Goal: Task Accomplishment & Management: Manage account settings

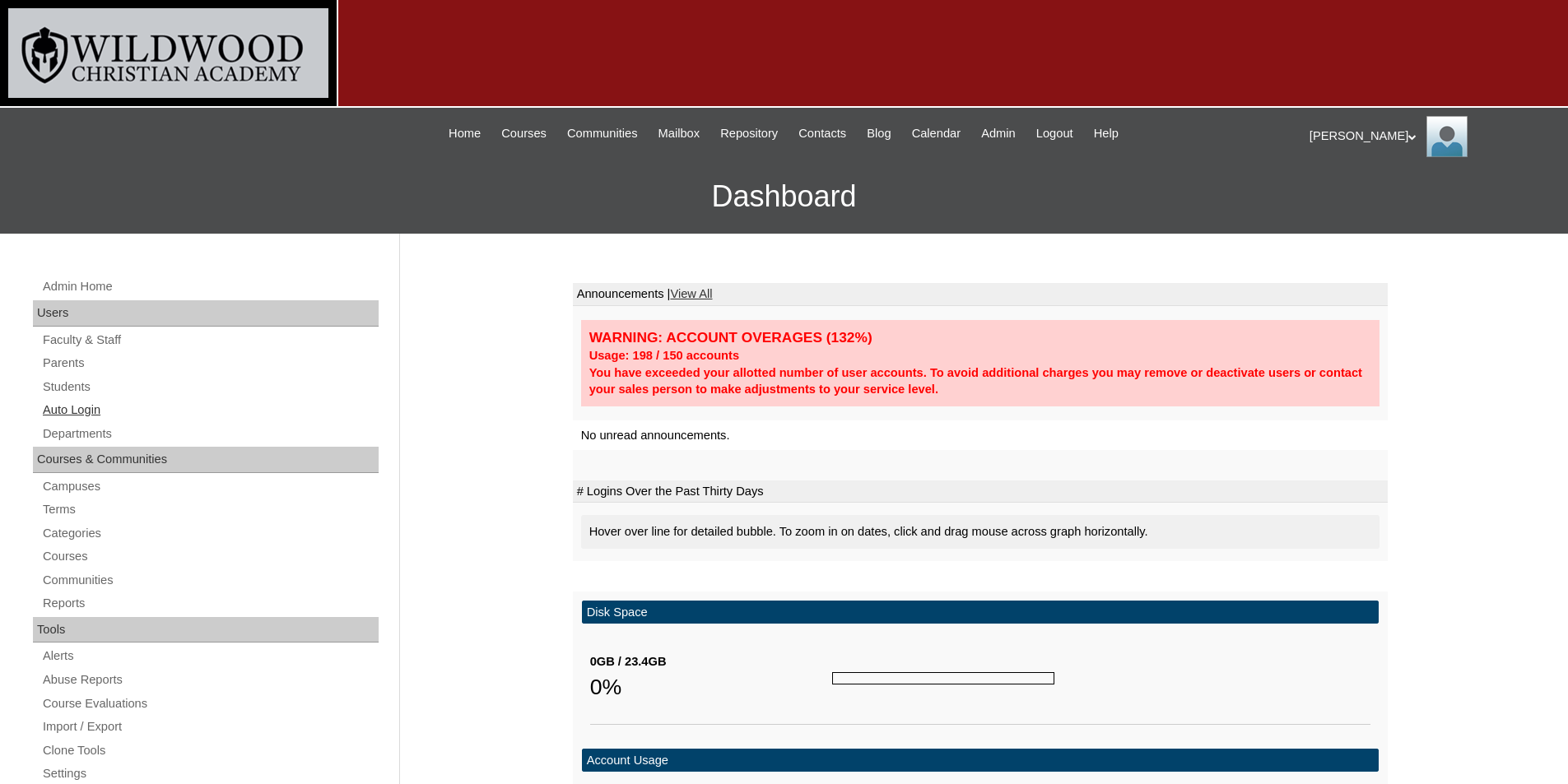
click at [92, 407] on link "Auto Login" at bounding box center [209, 410] width 338 height 20
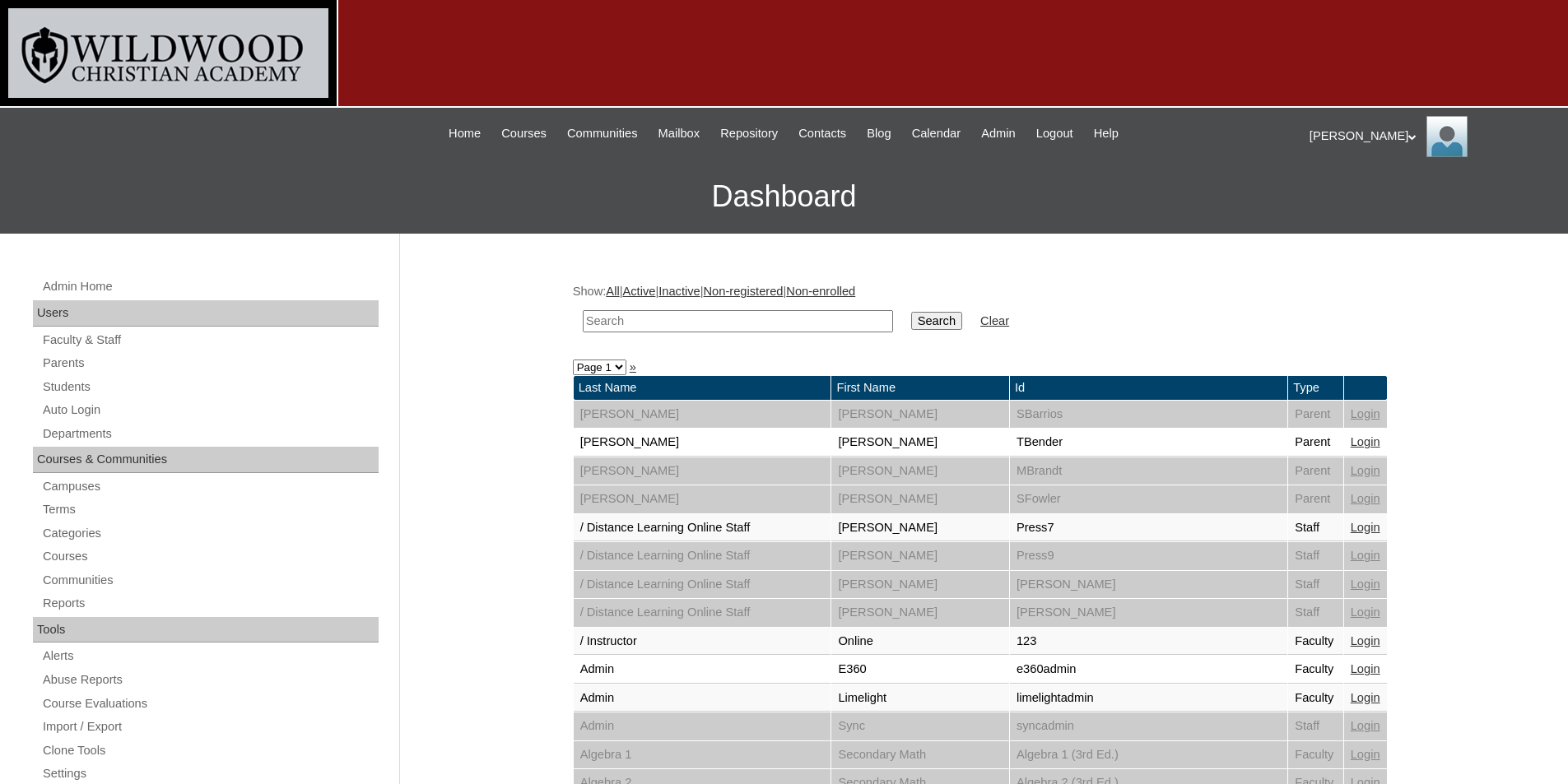
click at [764, 317] on input "text" at bounding box center [738, 321] width 311 height 22
type input "isaa"
click at [911, 312] on input "Search" at bounding box center [937, 321] width 51 height 18
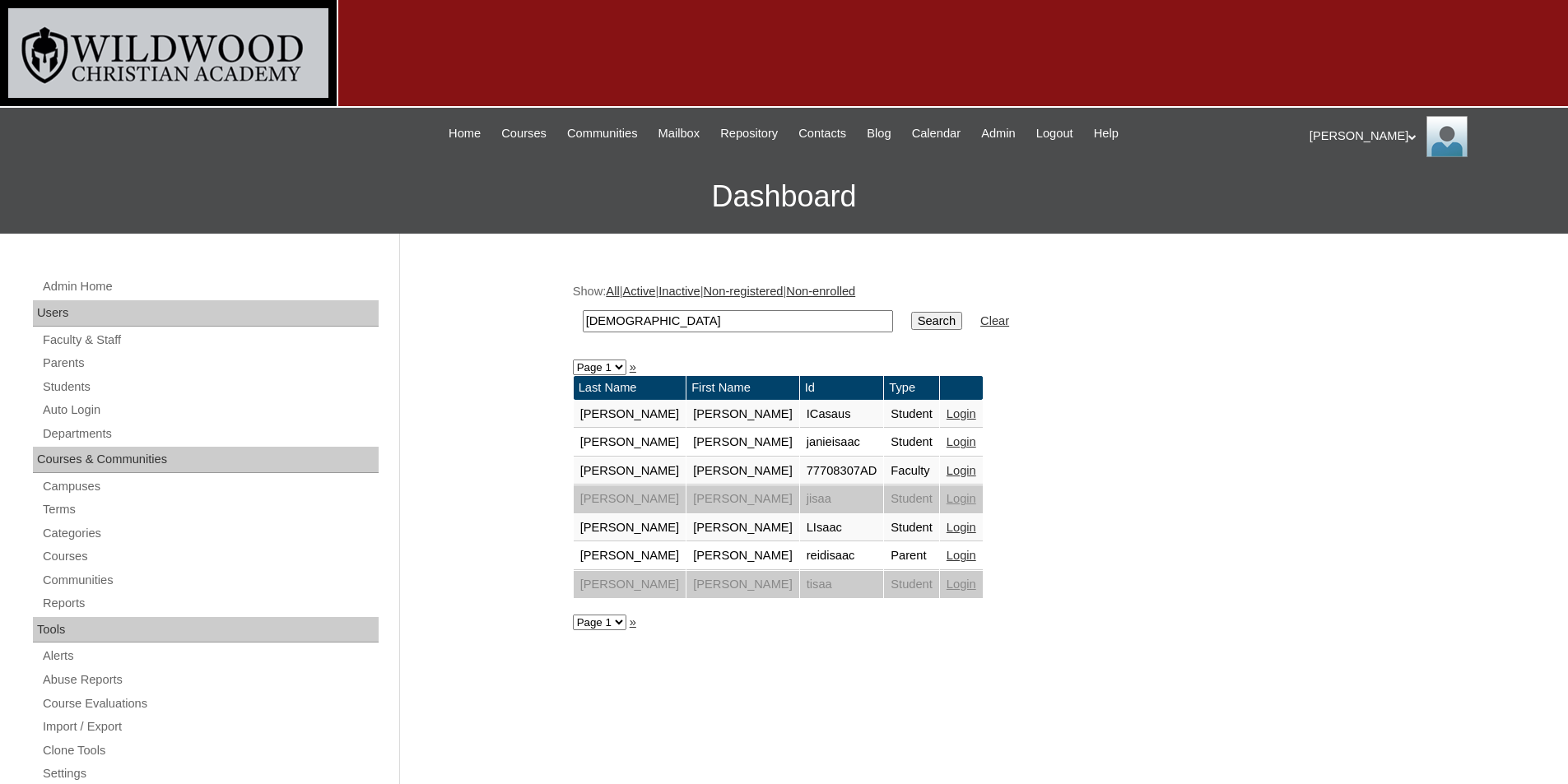
click at [946, 560] on link "Login" at bounding box center [961, 554] width 30 height 13
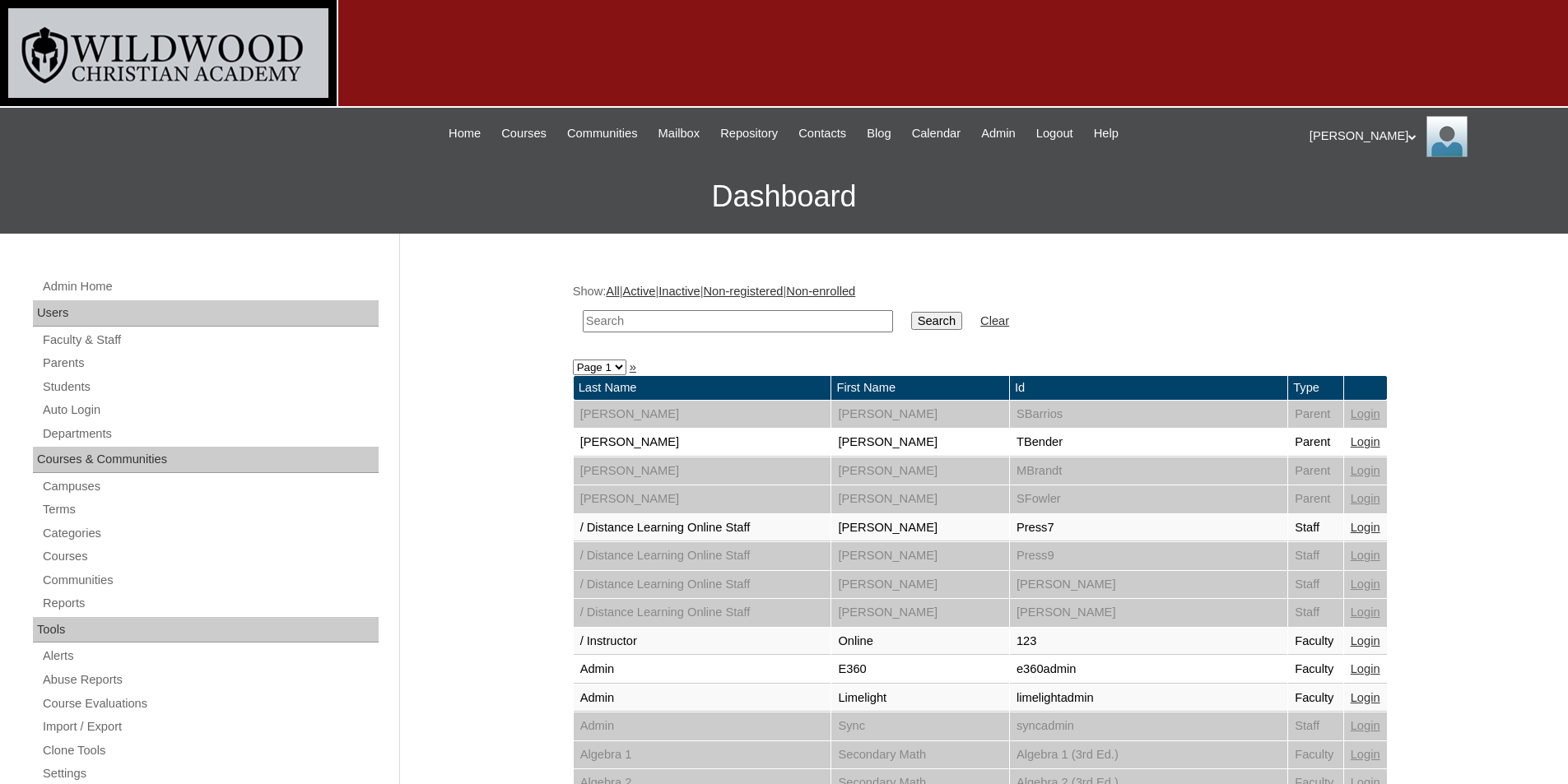
click at [638, 324] on input "text" at bounding box center [738, 321] width 311 height 22
click at [61, 389] on link "Students" at bounding box center [209, 387] width 338 height 20
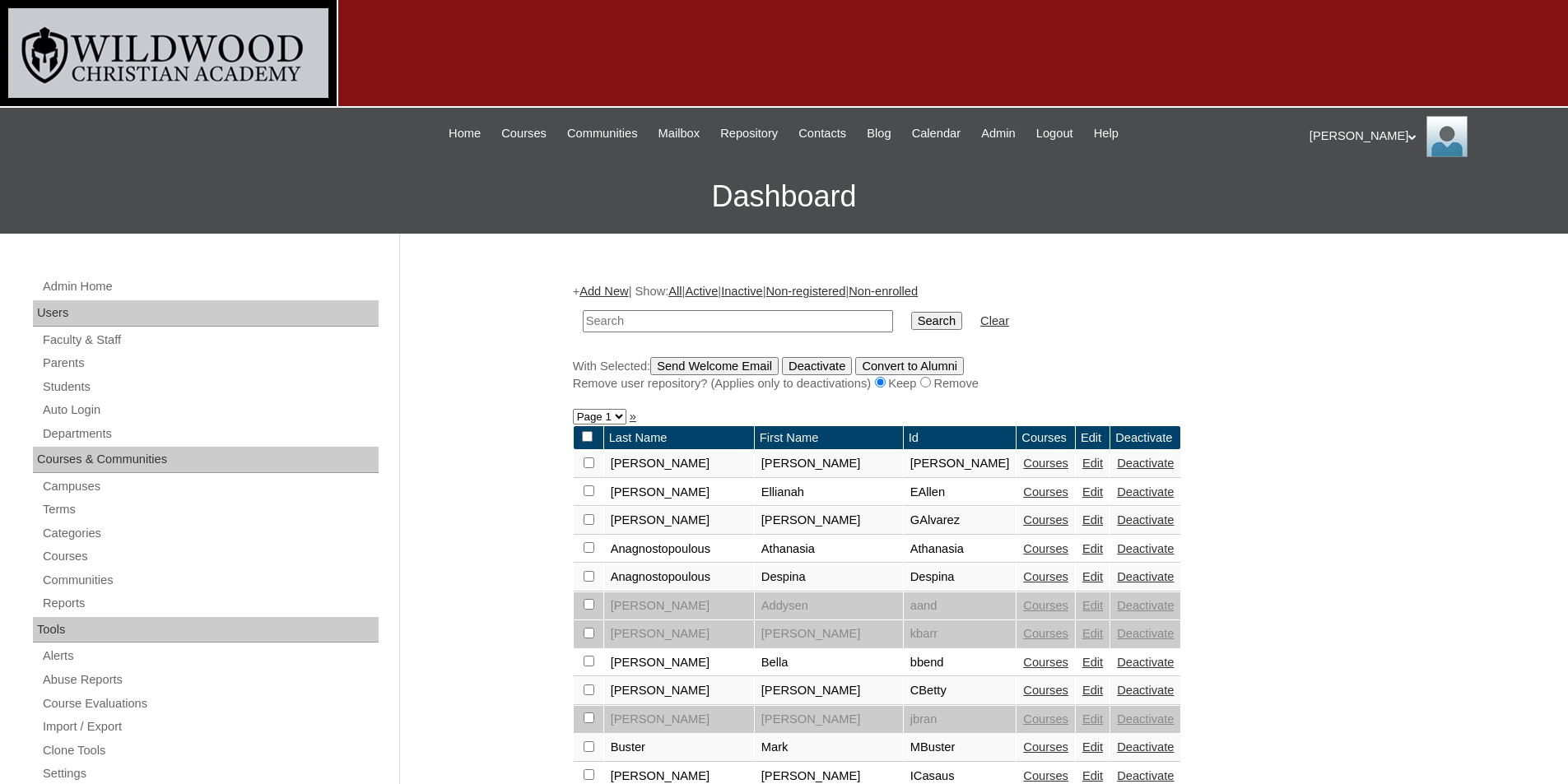
click at [702, 327] on input "text" at bounding box center [738, 321] width 311 height 22
type input "isaac"
click at [911, 312] on input "Search" at bounding box center [937, 321] width 51 height 18
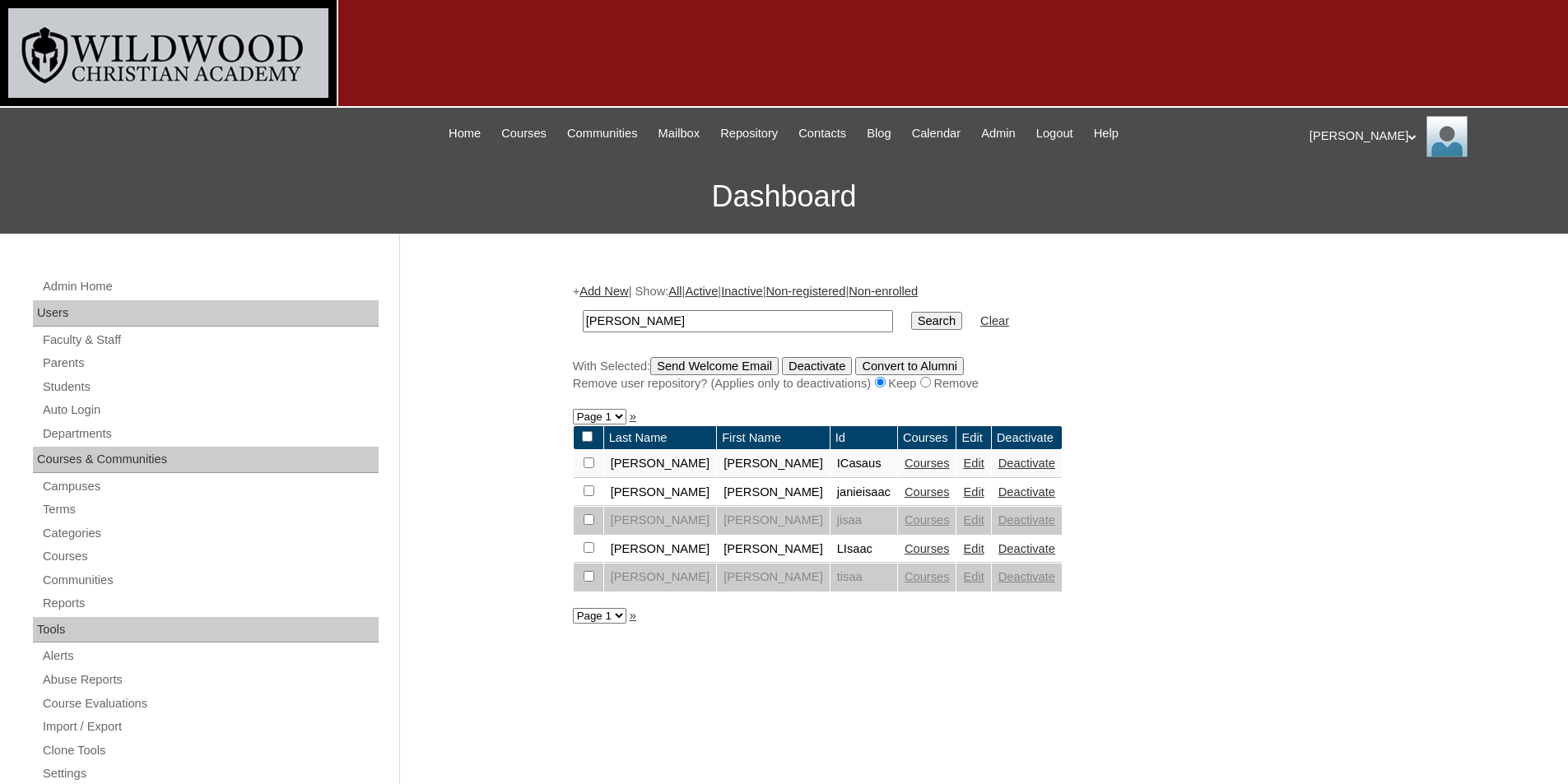
click at [963, 493] on link "Edit" at bounding box center [973, 491] width 20 height 13
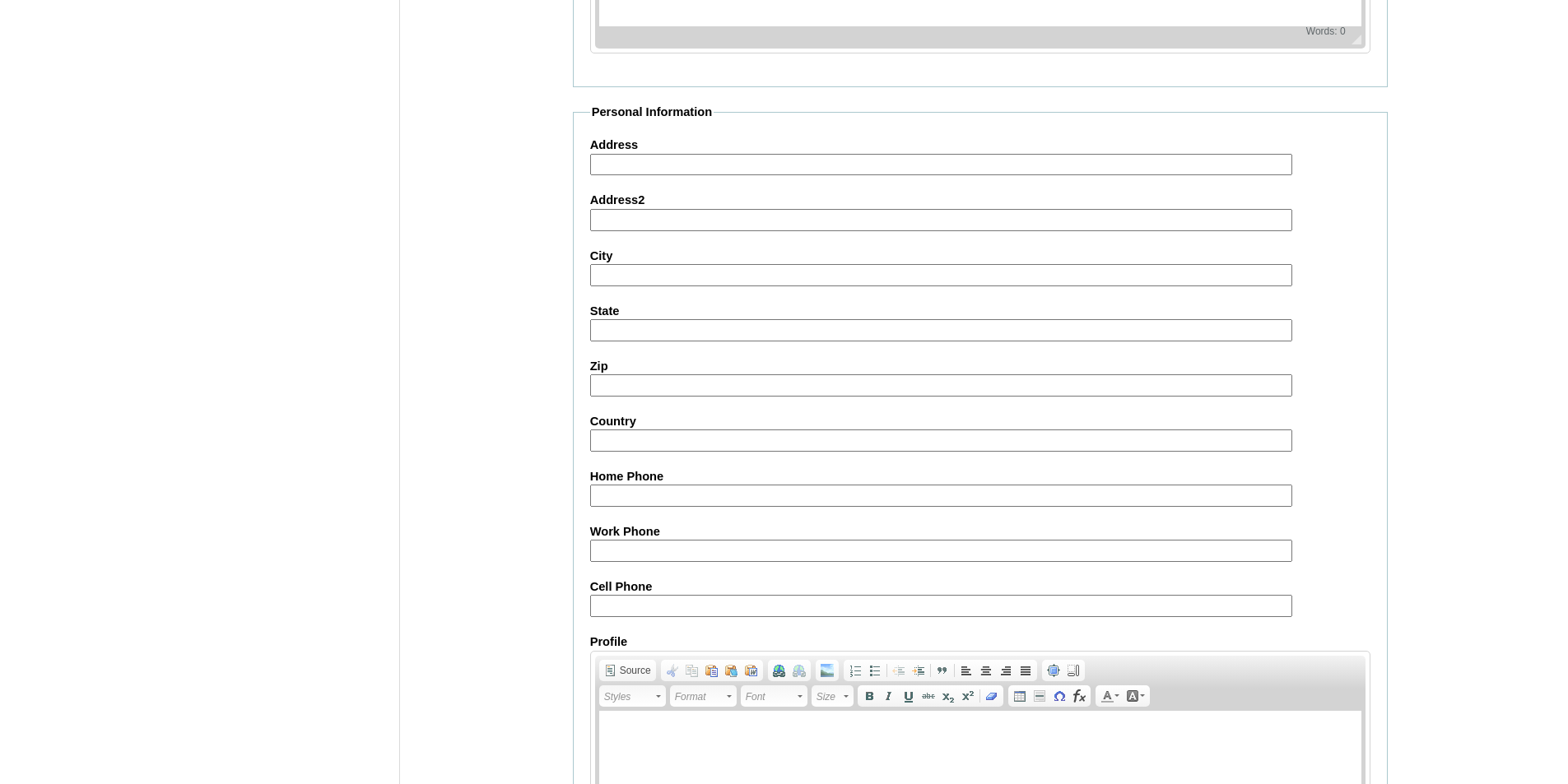
scroll to position [1768, 0]
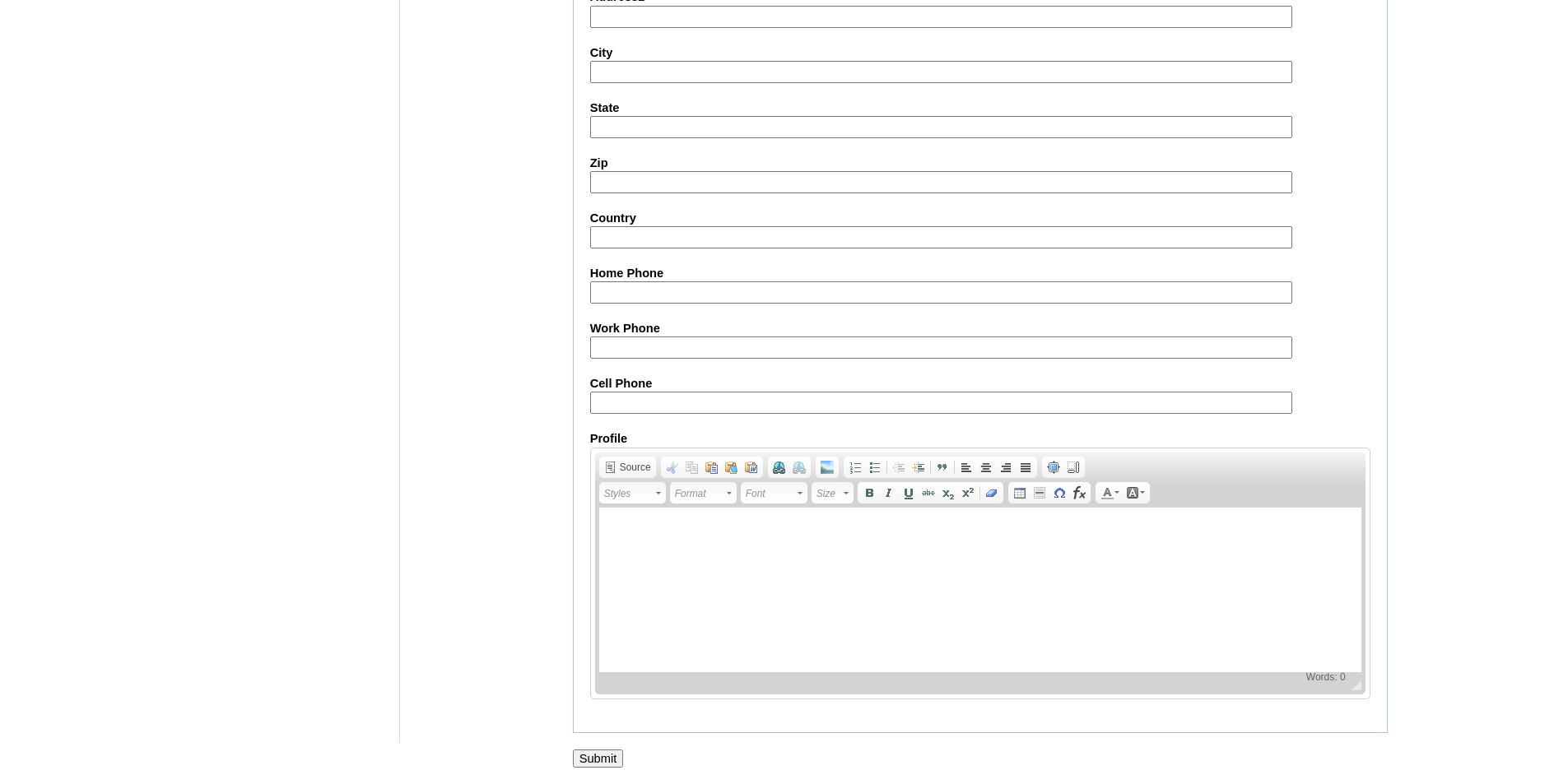
click at [607, 749] on input "Submit" at bounding box center [598, 758] width 51 height 18
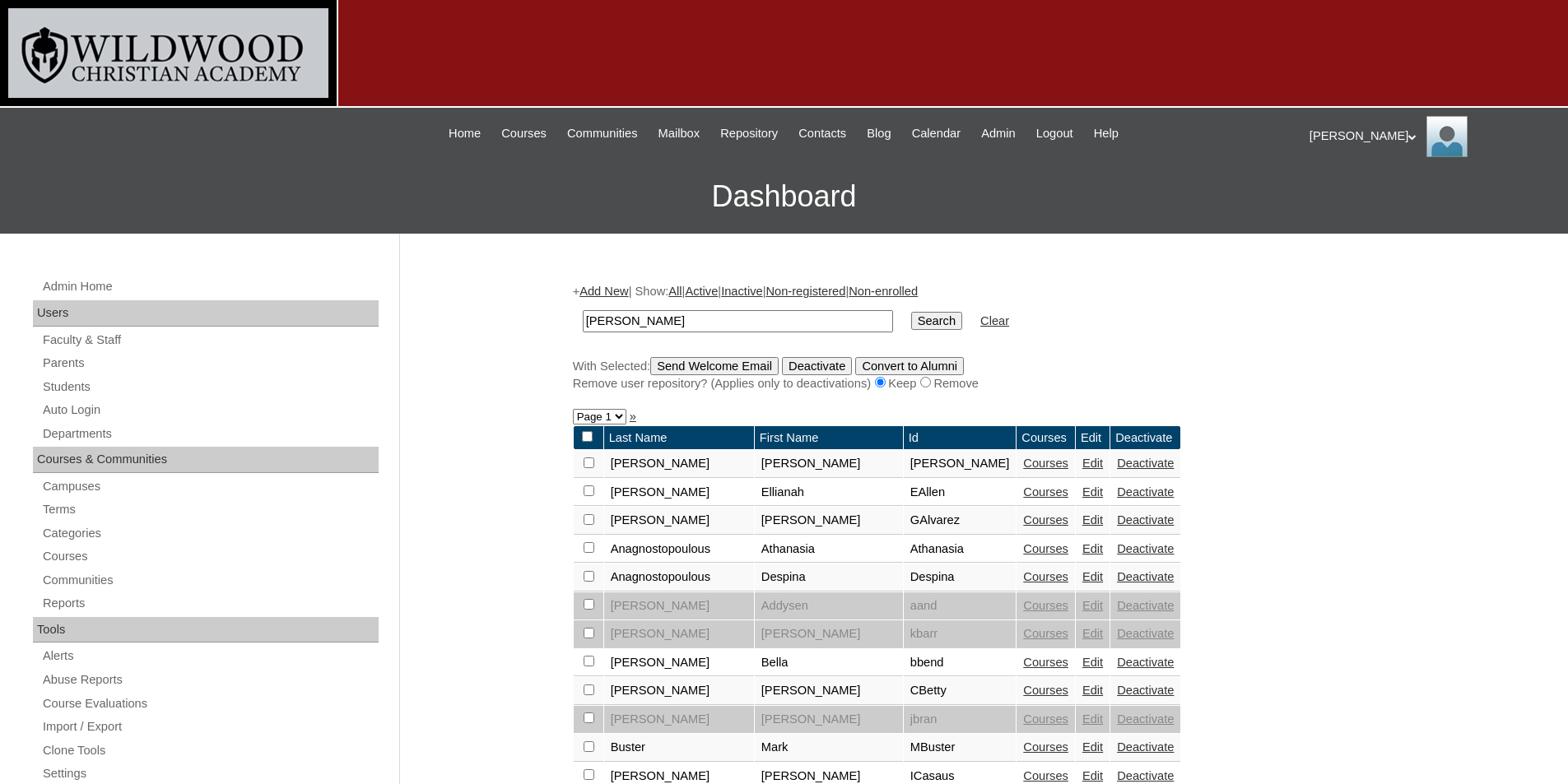
type input "[PERSON_NAME]"
click at [911, 312] on input "Search" at bounding box center [937, 321] width 51 height 18
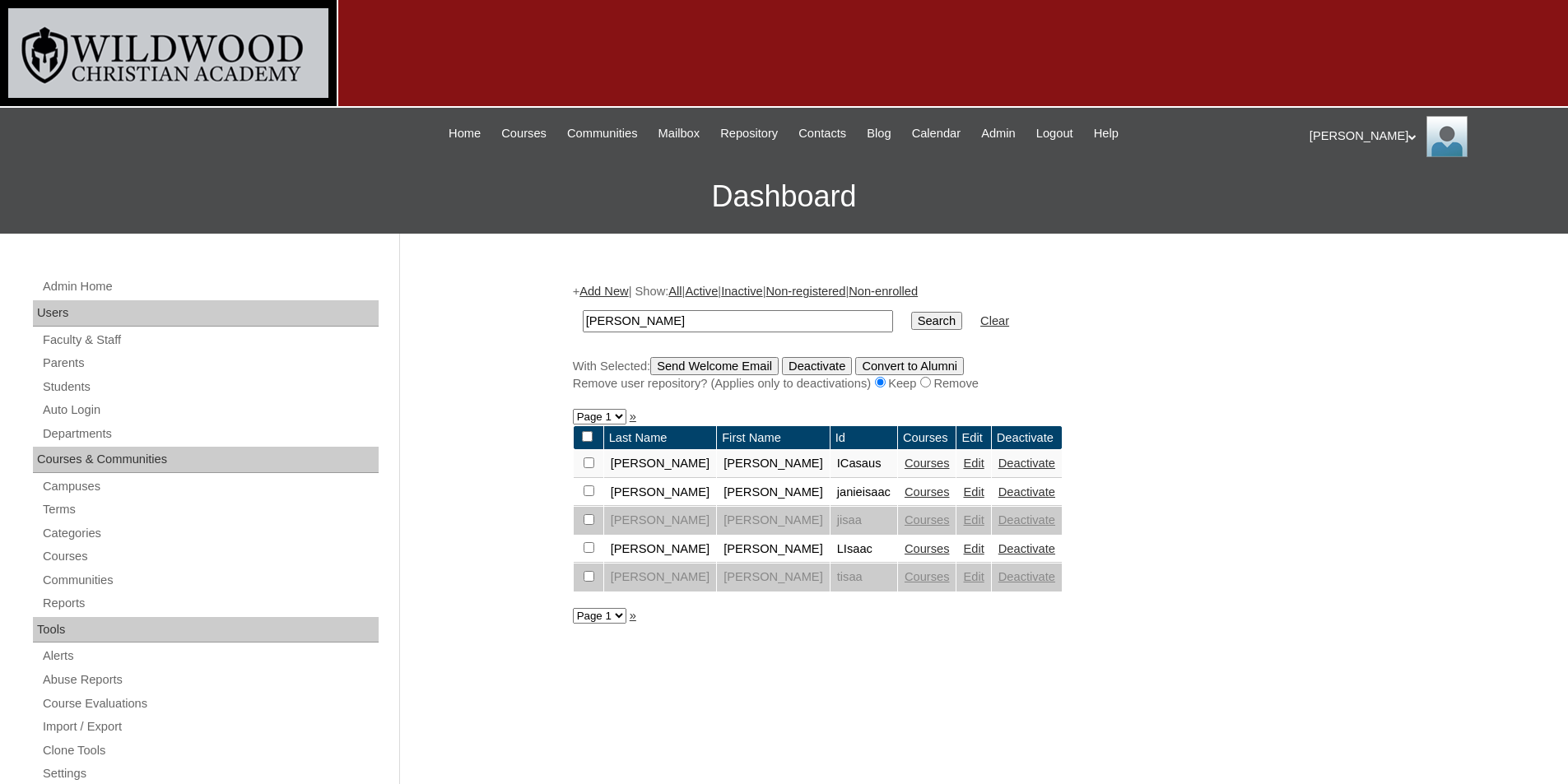
click at [1073, 118] on div "|N|Faculty||10sc_6_Ch1GuidedNotes_I.pdf Skip to Main Content Skip to Sub Naviga…" at bounding box center [784, 134] width 1018 height 36
click at [1053, 138] on span "Logout" at bounding box center [1055, 134] width 37 height 19
